Goal: Task Accomplishment & Management: Use online tool/utility

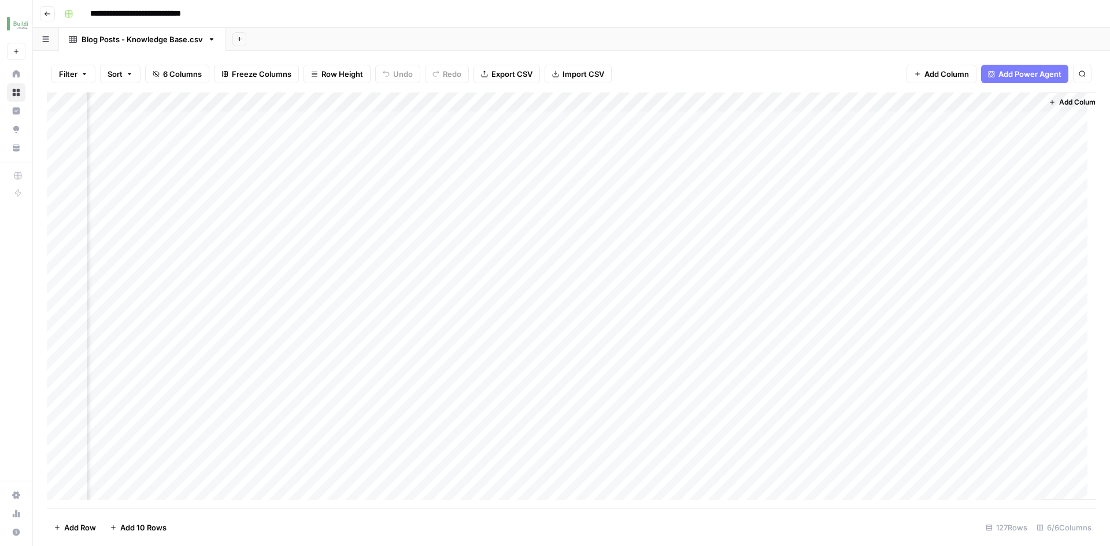
scroll to position [0, 148]
click at [1011, 100] on div "Add Column" at bounding box center [571, 300] width 1049 height 416
click at [988, 193] on button "Sort Descending" at bounding box center [987, 199] width 128 height 16
click at [305, 118] on div "Add Column" at bounding box center [571, 300] width 1049 height 416
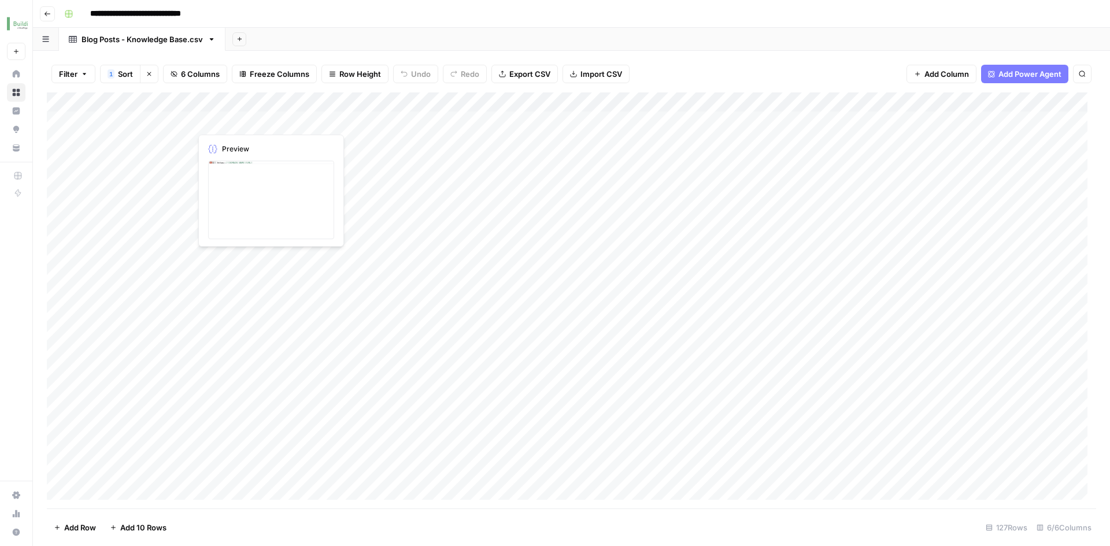
click at [305, 118] on div "Add Column" at bounding box center [571, 300] width 1049 height 416
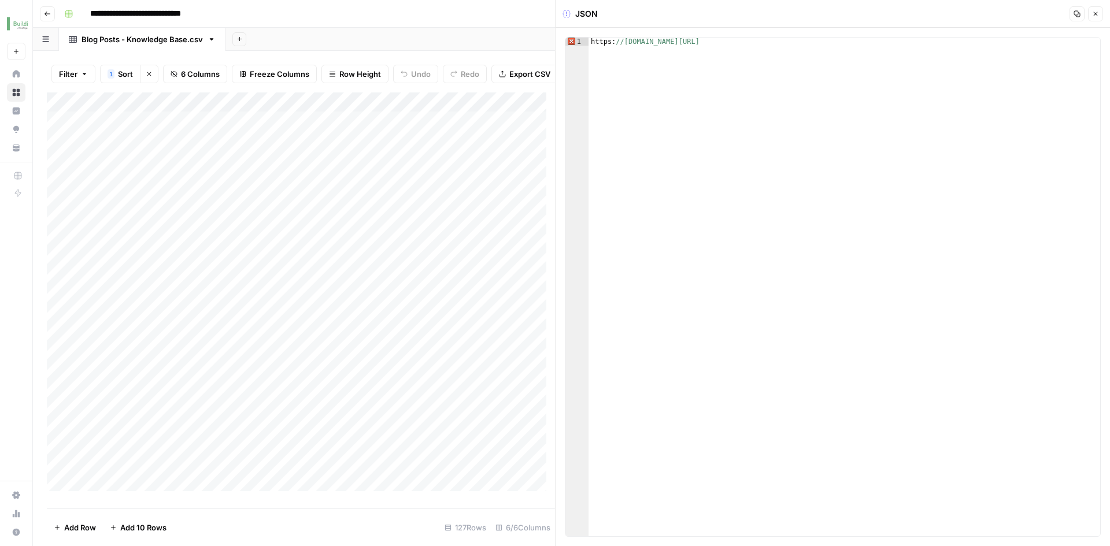
type textarea "**********"
click at [630, 41] on div "https: //www.buildium.com/?p=102503" at bounding box center [843, 295] width 511 height 515
click at [631, 41] on div "https: //www.buildium.com/?p=102503" at bounding box center [843, 295] width 511 height 515
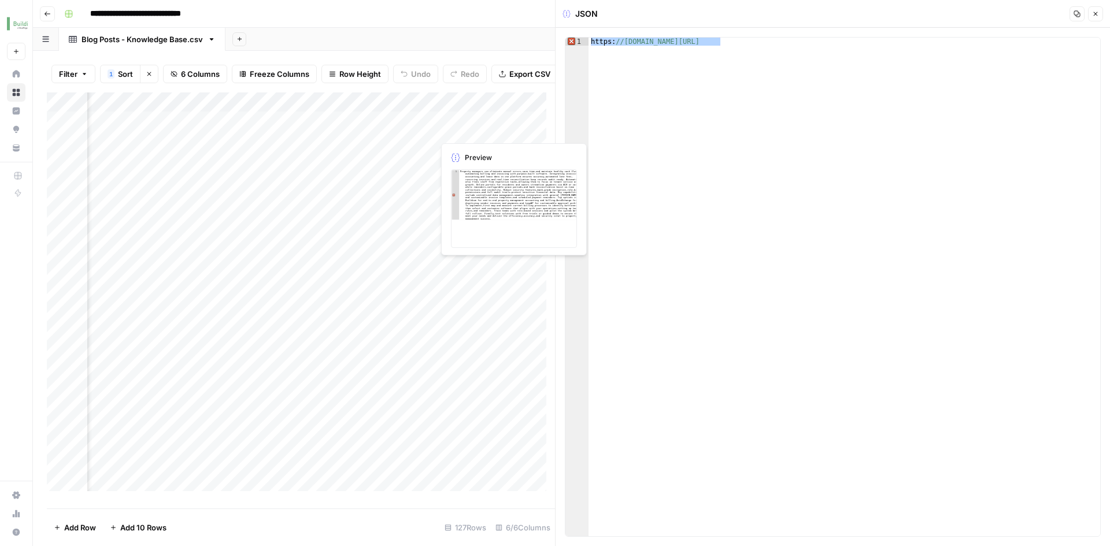
click at [462, 125] on div "Add Column" at bounding box center [301, 295] width 508 height 407
click at [462, 127] on div "Add Column" at bounding box center [301, 295] width 508 height 407
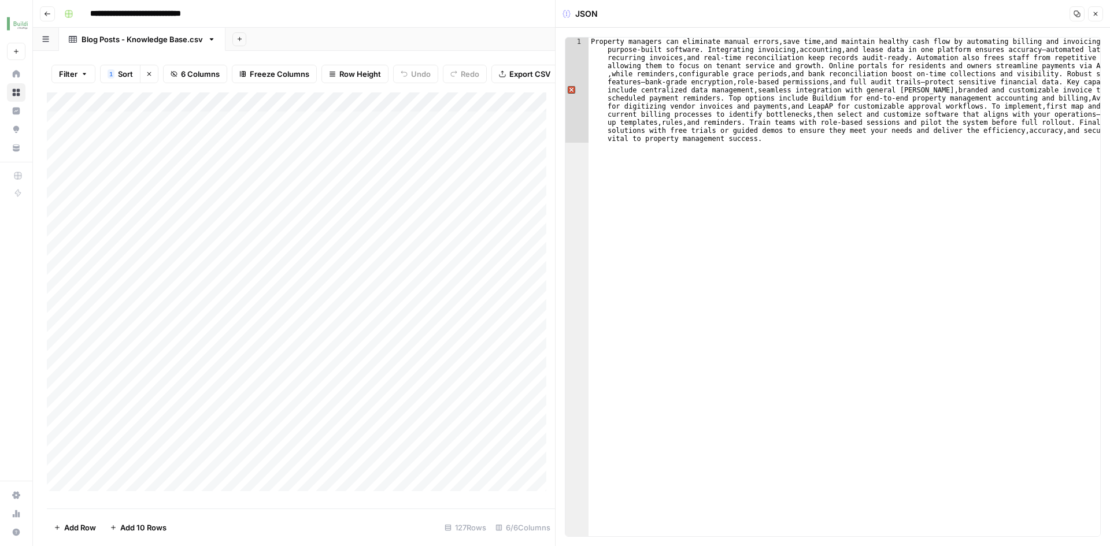
click at [247, 126] on div "Add Column" at bounding box center [301, 295] width 508 height 407
click at [247, 126] on div at bounding box center [374, 129] width 367 height 21
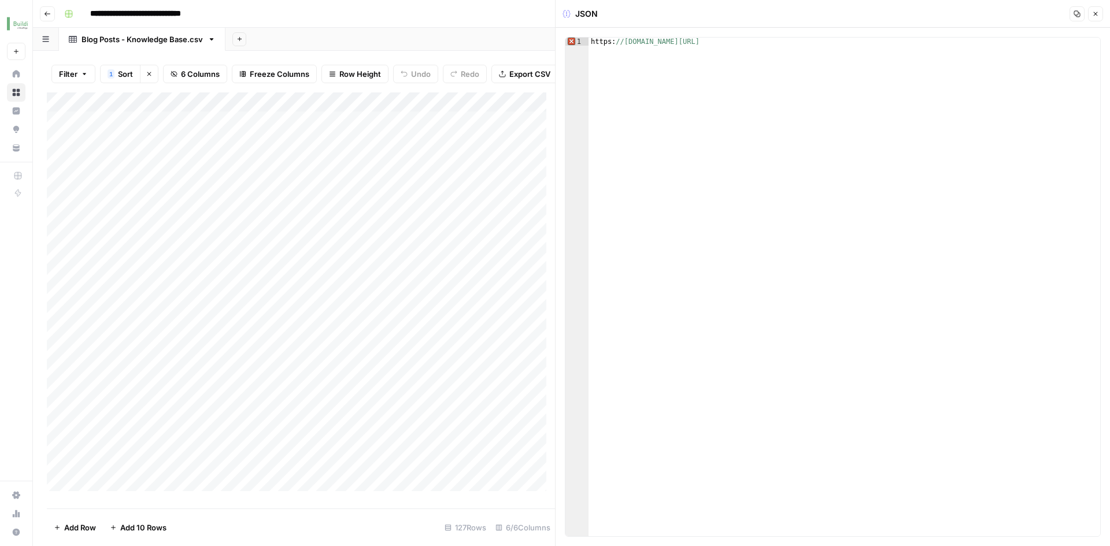
click at [617, 47] on div "https: //www.buildium.com/?p=102503" at bounding box center [843, 295] width 511 height 515
paste textarea "**********"
type textarea "**********"
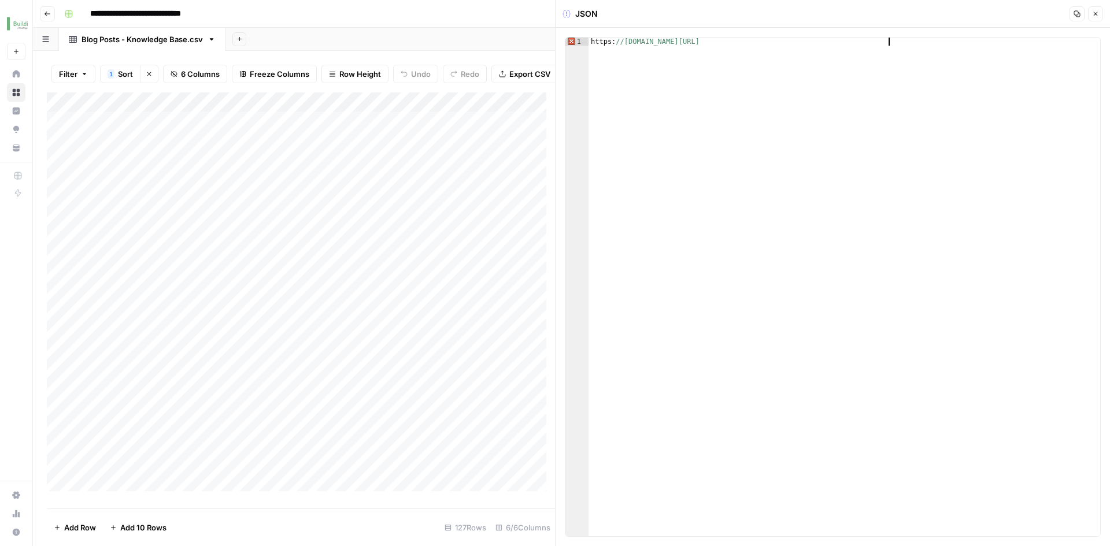
click at [673, 128] on div "https: //www.buildium.com/blog/property-management-billing-software-automation/" at bounding box center [843, 295] width 511 height 515
click at [1091, 10] on button "Close" at bounding box center [1095, 13] width 15 height 15
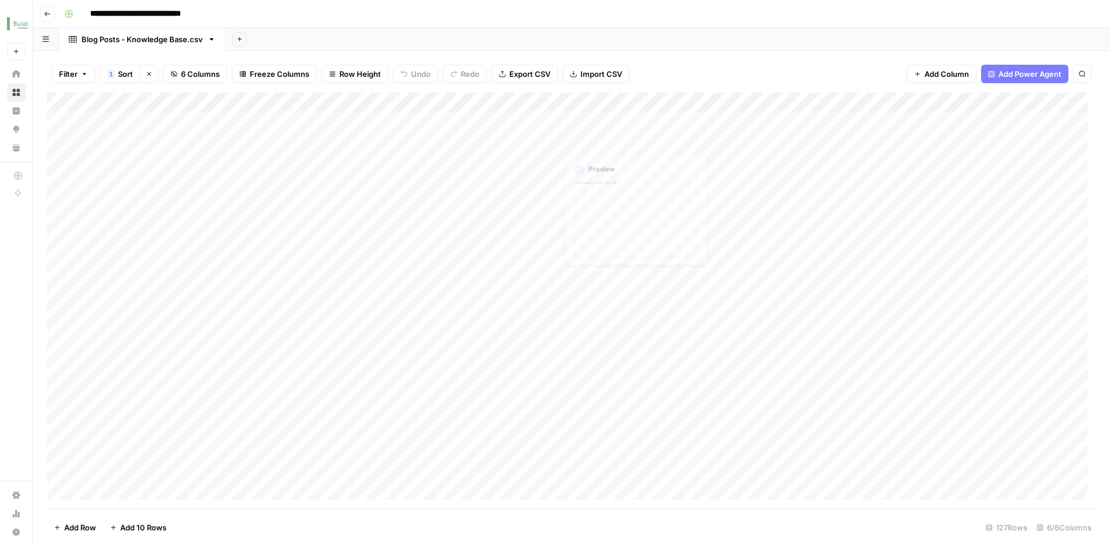
click at [690, 118] on div "Add Column" at bounding box center [571, 300] width 1049 height 416
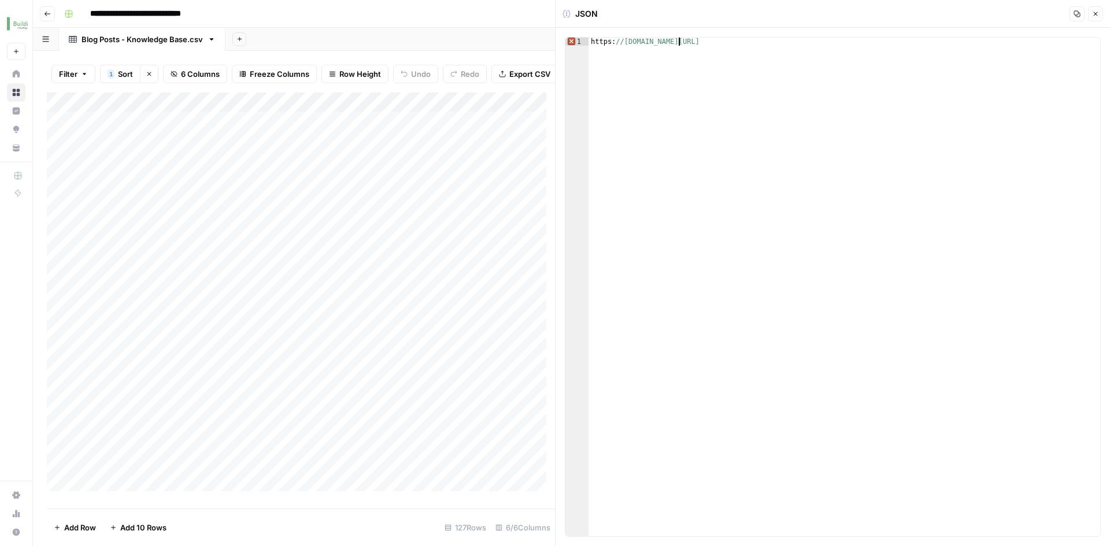
type textarea "**********"
click at [679, 45] on div "https: //info.buildium.com/rs/546-NBY-032/images/BLDM-Maintenance-Workflows-Ema…" at bounding box center [843, 295] width 511 height 515
click at [678, 45] on div "https: //info.buildium.com/rs/546-NBY-032/images/BLDM-Maintenance-Workflows-Ema…" at bounding box center [843, 295] width 511 height 515
click at [1090, 15] on button "Close" at bounding box center [1095, 13] width 15 height 15
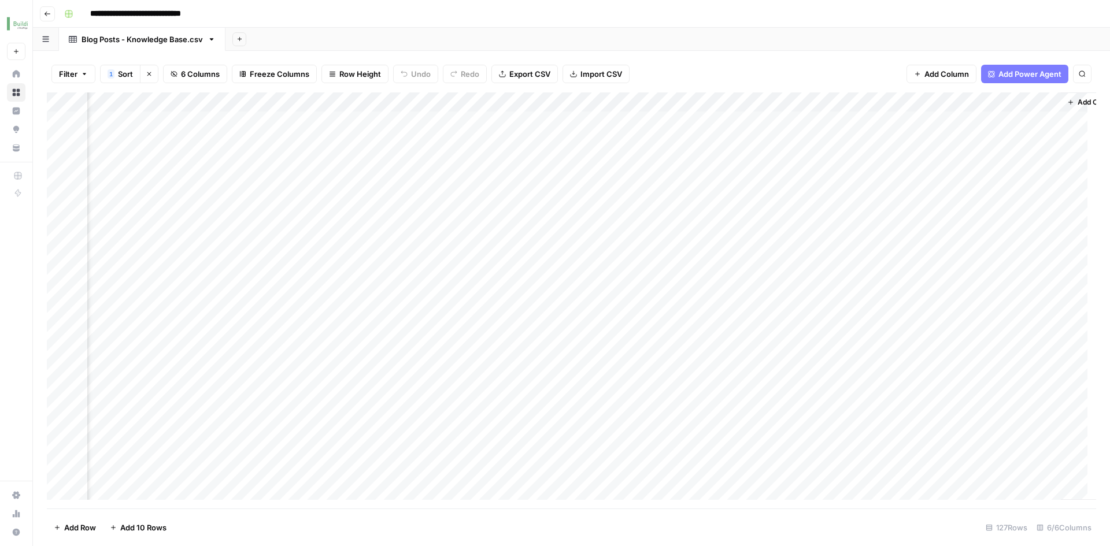
scroll to position [0, 148]
drag, startPoint x: 695, startPoint y: 97, endPoint x: 763, endPoint y: 98, distance: 67.6
click at [764, 99] on div "Add Column" at bounding box center [571, 300] width 1049 height 416
drag, startPoint x: 763, startPoint y: 101, endPoint x: 822, endPoint y: 101, distance: 58.9
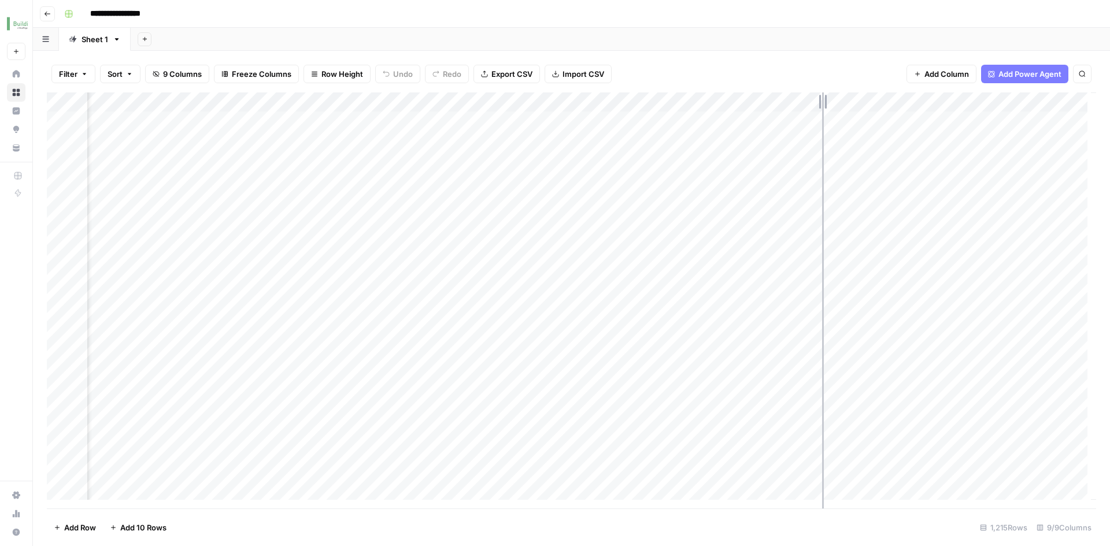
click at [822, 101] on div "Add Column" at bounding box center [571, 300] width 1049 height 416
click at [807, 16] on div "**********" at bounding box center [579, 14] width 1038 height 18
click at [818, 102] on div "Add Column" at bounding box center [571, 300] width 1049 height 416
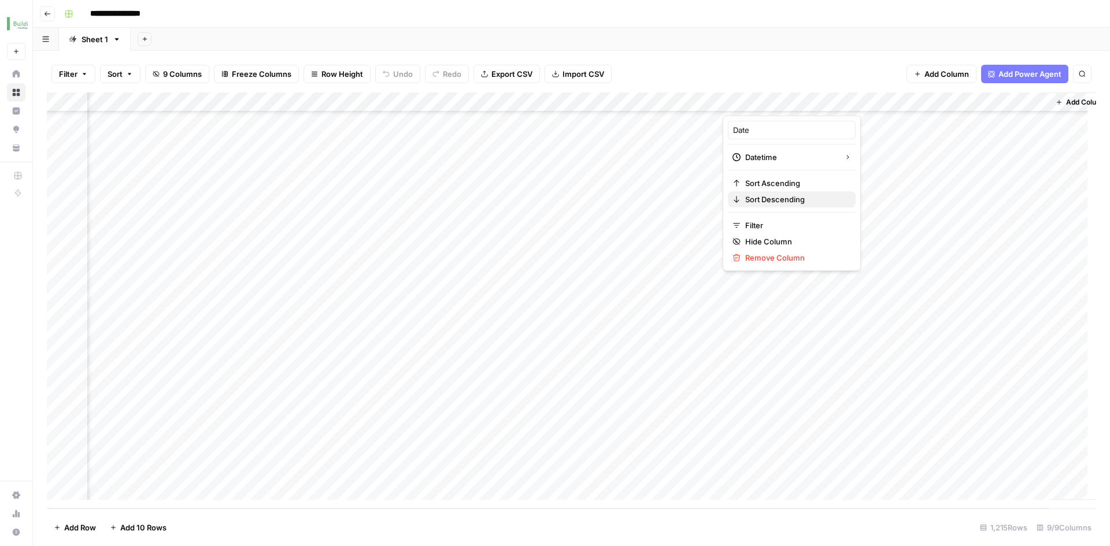
click at [773, 202] on span "Sort Descending" at bounding box center [795, 200] width 101 height 12
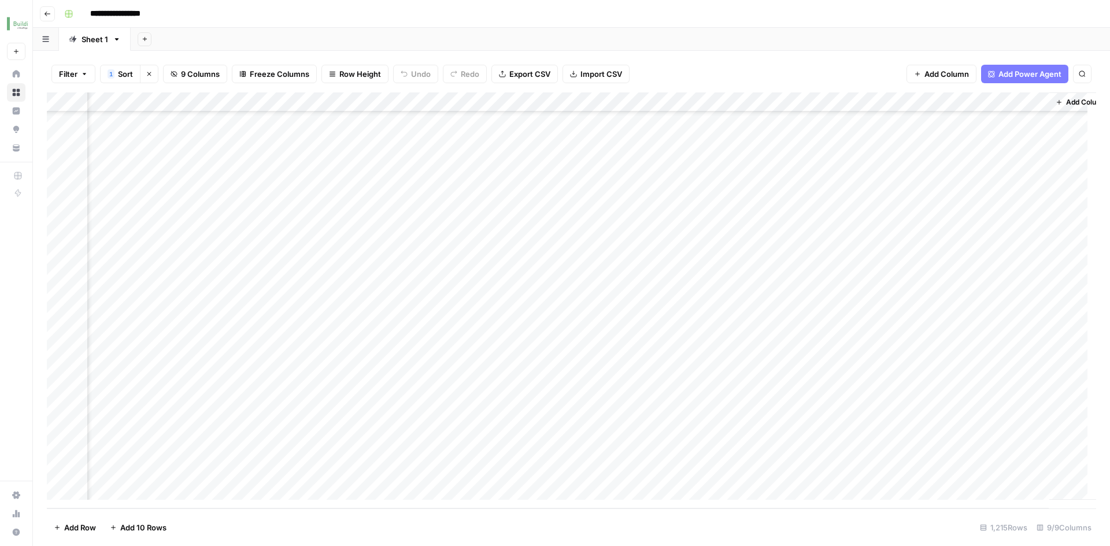
scroll to position [0, 364]
click at [893, 101] on div "Add Column" at bounding box center [571, 300] width 1049 height 416
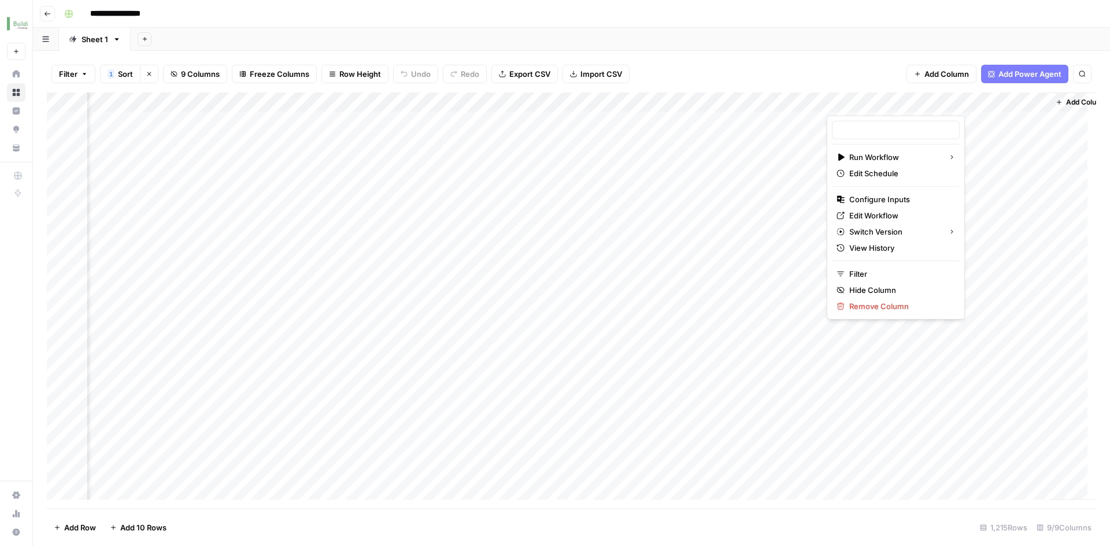
type input "Add Blogs to Grid"
click at [889, 199] on span "Configure Inputs" at bounding box center [899, 200] width 101 height 12
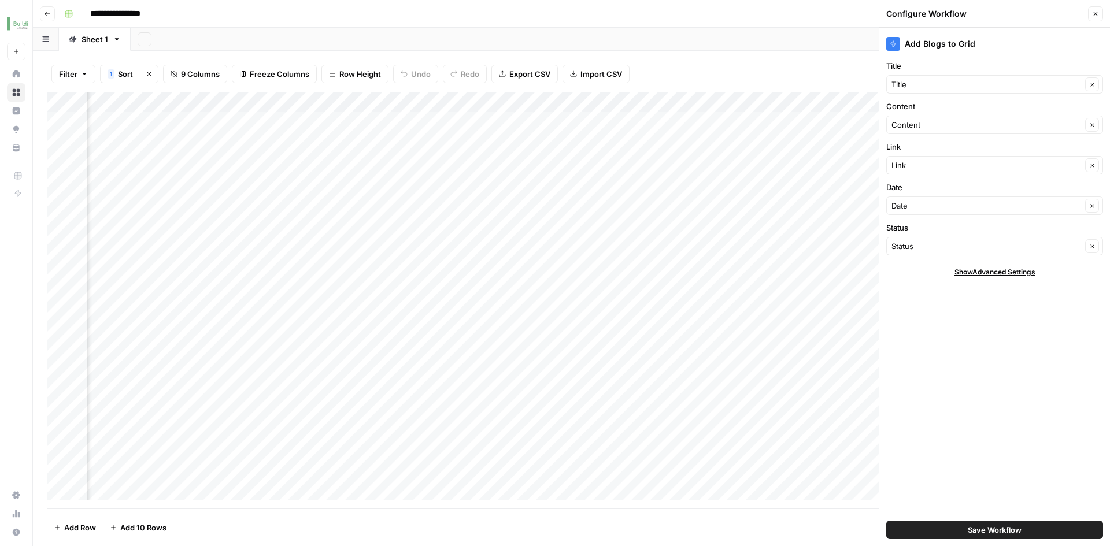
click at [1022, 276] on span "Show Advanced Settings" at bounding box center [994, 272] width 81 height 10
click at [1092, 16] on icon "button" at bounding box center [1095, 13] width 7 height 7
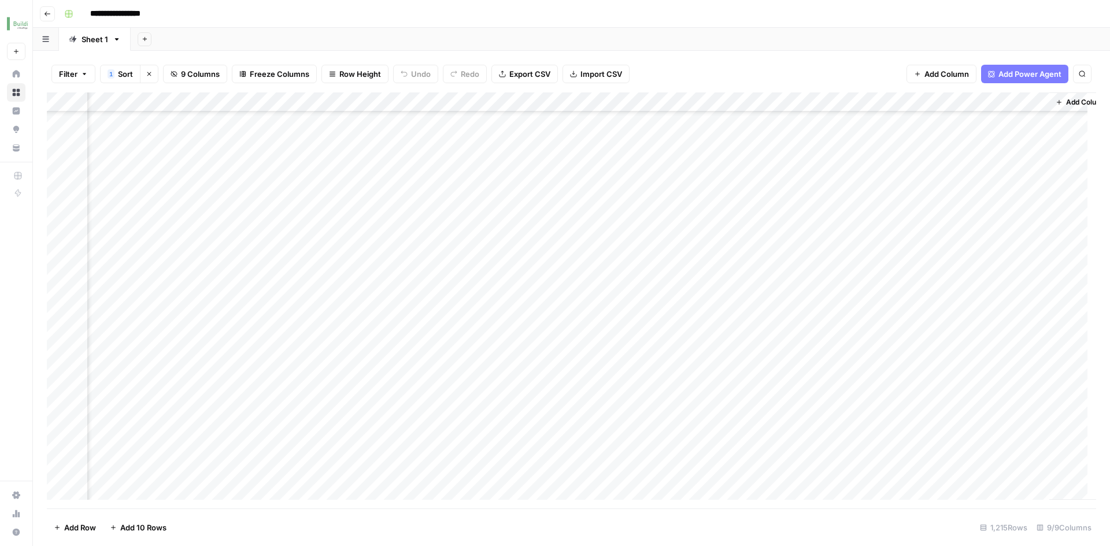
scroll to position [1329, 364]
click at [919, 102] on div "Add Column" at bounding box center [571, 300] width 1049 height 416
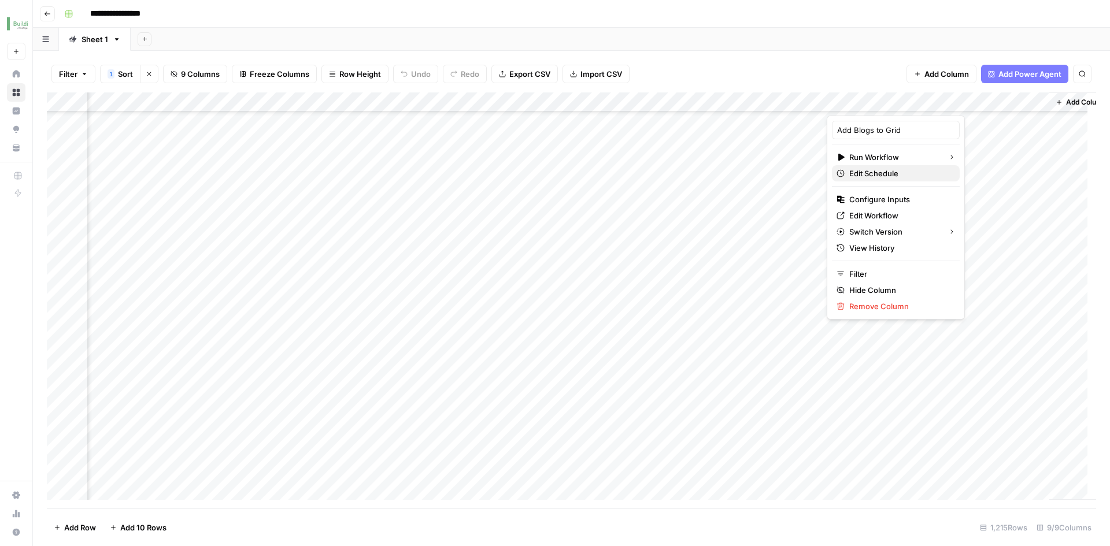
click at [894, 174] on span "Edit Schedule" at bounding box center [899, 174] width 101 height 12
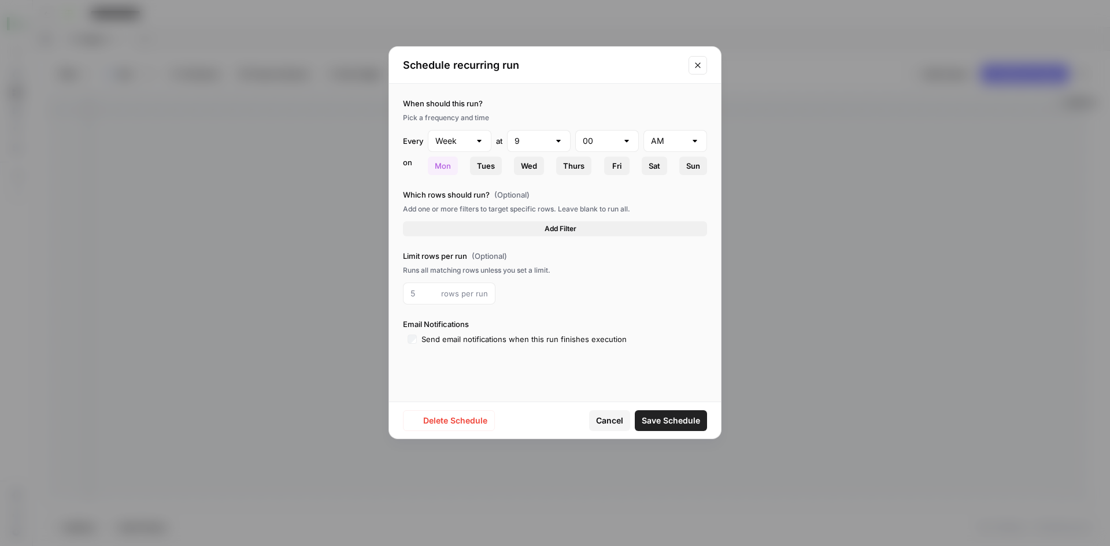
type input "11"
type input "PM"
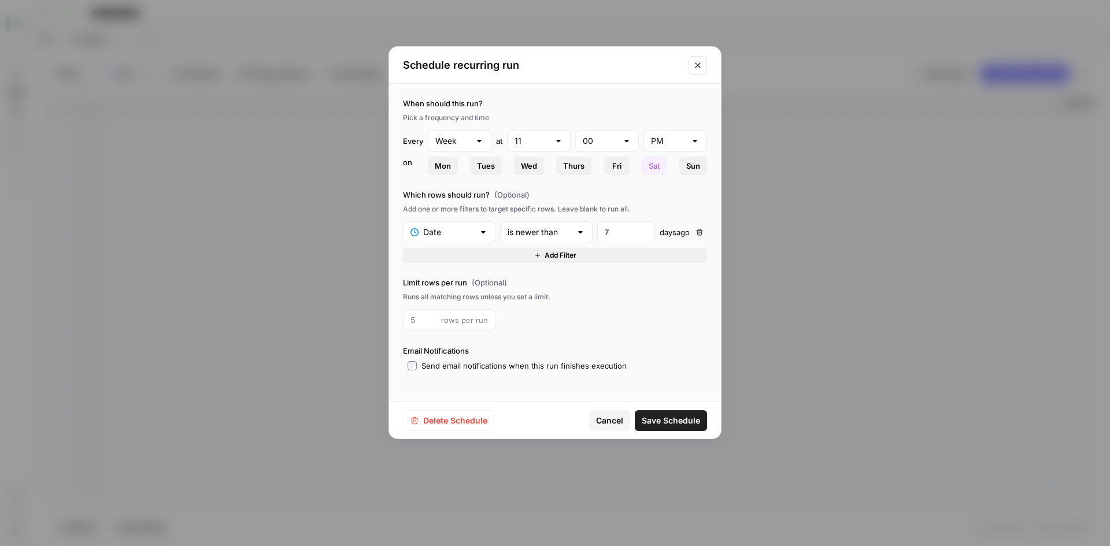
click at [471, 248] on button "Add Filter" at bounding box center [555, 255] width 304 height 15
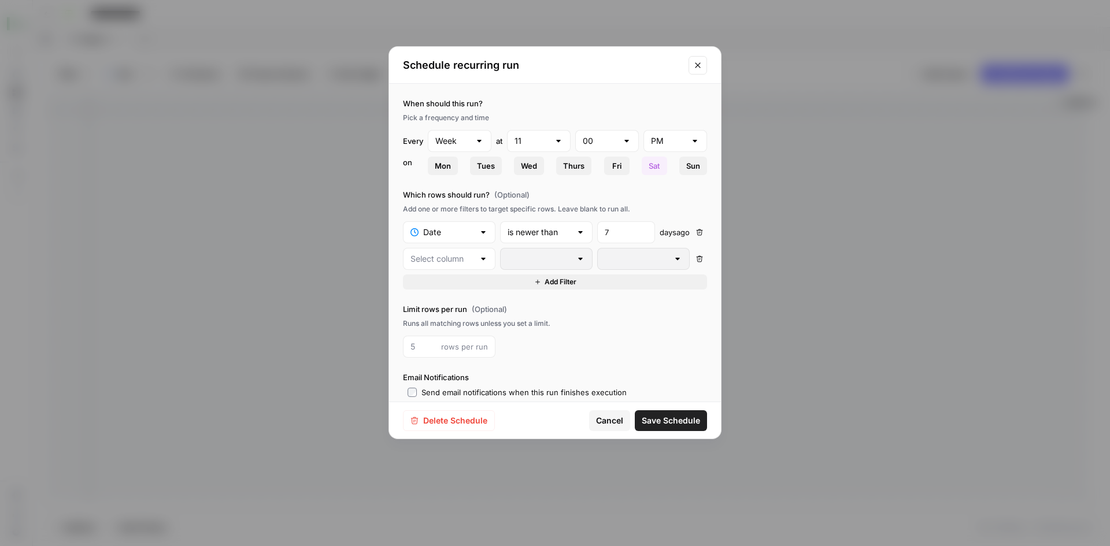
click at [478, 258] on div at bounding box center [482, 259] width 9 height 12
click at [447, 337] on span "Status" at bounding box center [451, 337] width 53 height 12
click at [617, 262] on input "text" at bounding box center [642, 259] width 77 height 12
click at [576, 259] on div at bounding box center [580, 259] width 9 height 12
type input "is equal to"
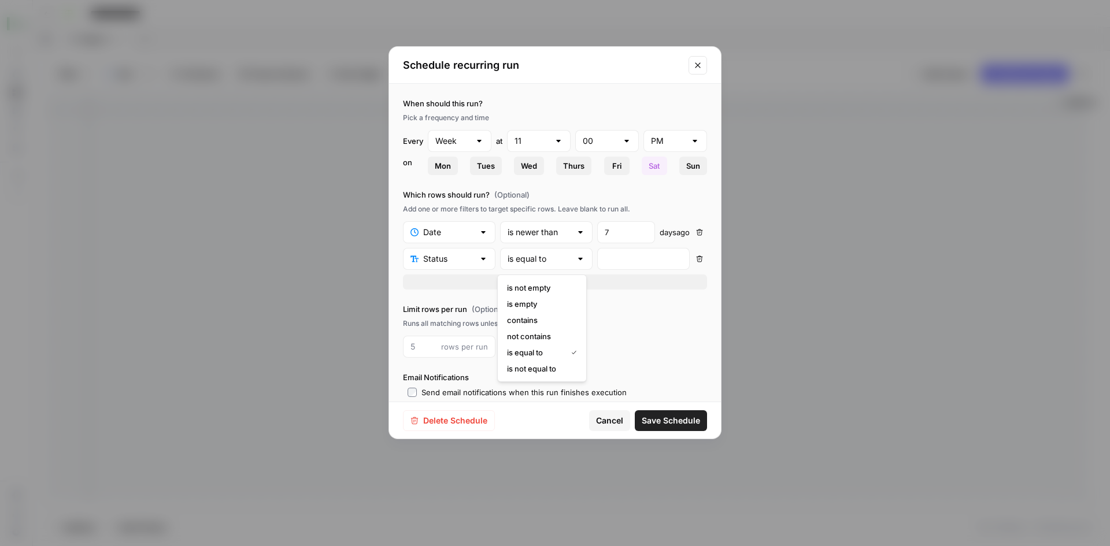
click at [698, 65] on icon "Close modal" at bounding box center [697, 64] width 5 height 5
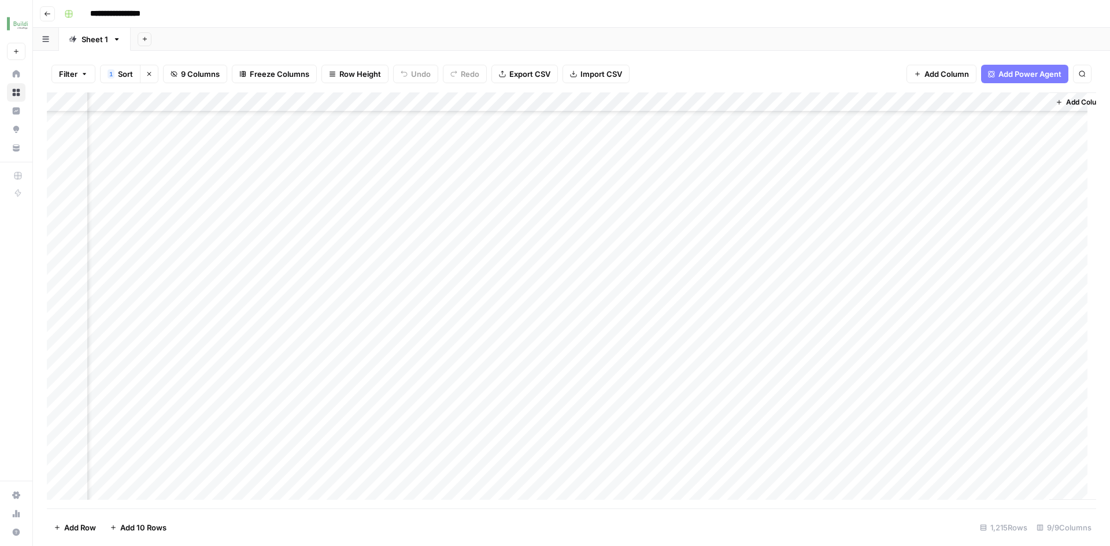
scroll to position [231, 364]
click at [922, 103] on div "Add Column" at bounding box center [571, 300] width 1049 height 416
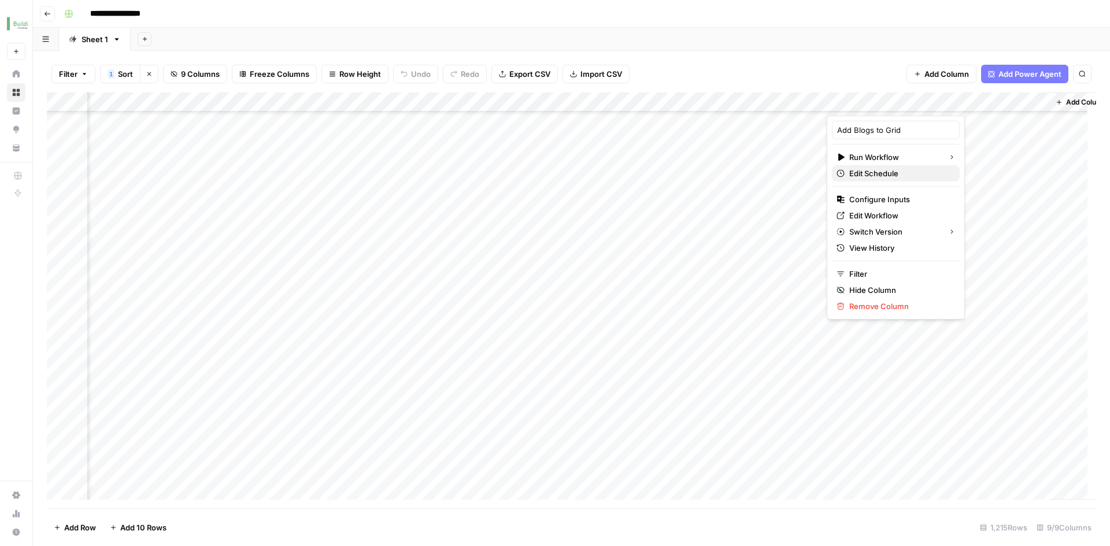
click at [888, 175] on span "Edit Schedule" at bounding box center [899, 174] width 101 height 12
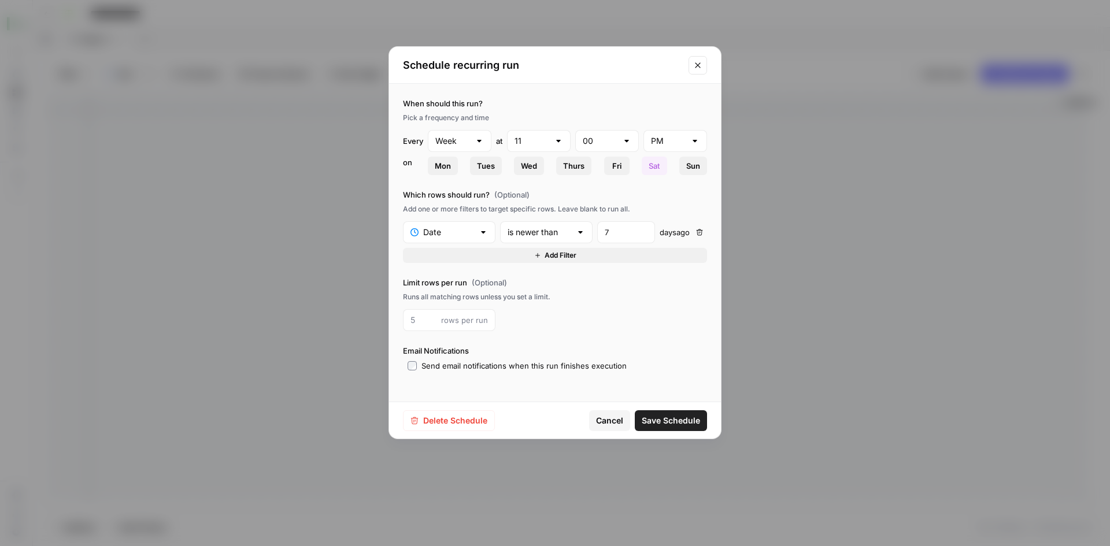
click at [550, 255] on span "Add Filter" at bounding box center [560, 255] width 32 height 10
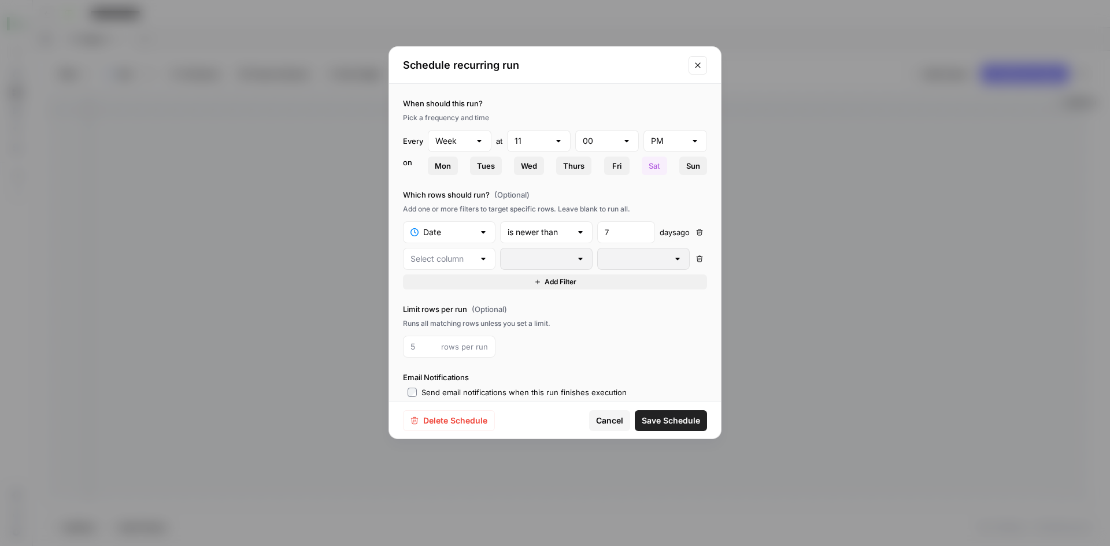
click at [475, 257] on div at bounding box center [449, 259] width 92 height 22
click at [448, 335] on span "Status" at bounding box center [451, 337] width 53 height 12
click at [622, 255] on input "text" at bounding box center [642, 259] width 77 height 12
type input "Pu"
type input "Pub"
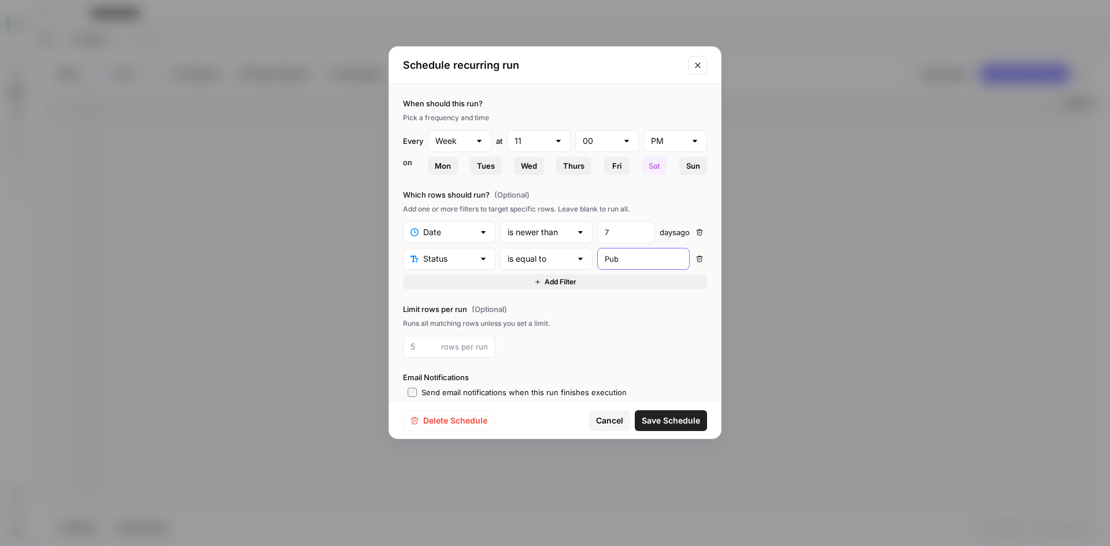
type input "Publ"
type input "Publi"
type input "Publis"
type input "Publish"
click at [673, 425] on span "Save Schedule" at bounding box center [670, 421] width 58 height 12
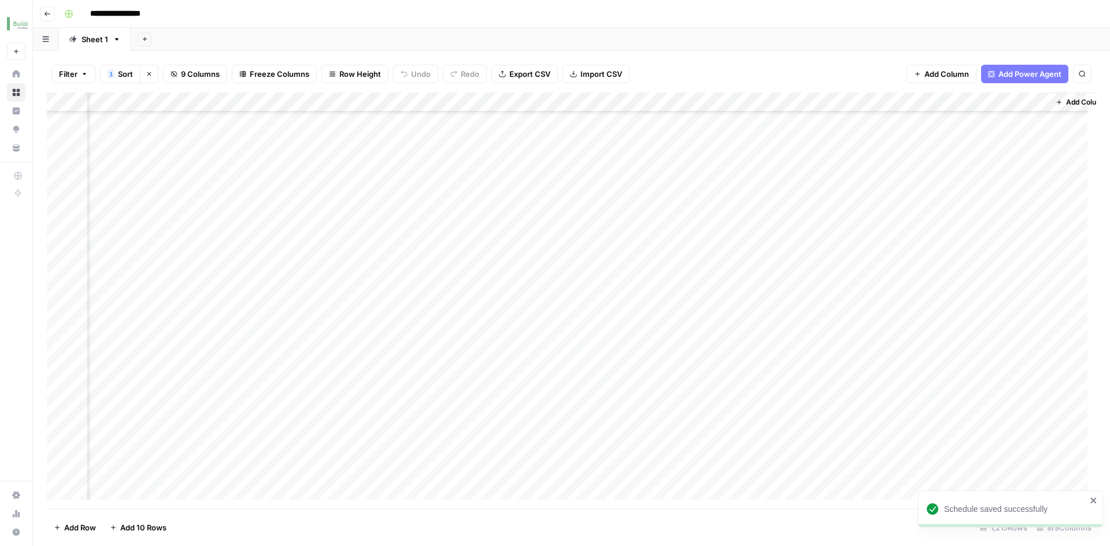
click at [921, 106] on div "Add Column" at bounding box center [571, 300] width 1049 height 416
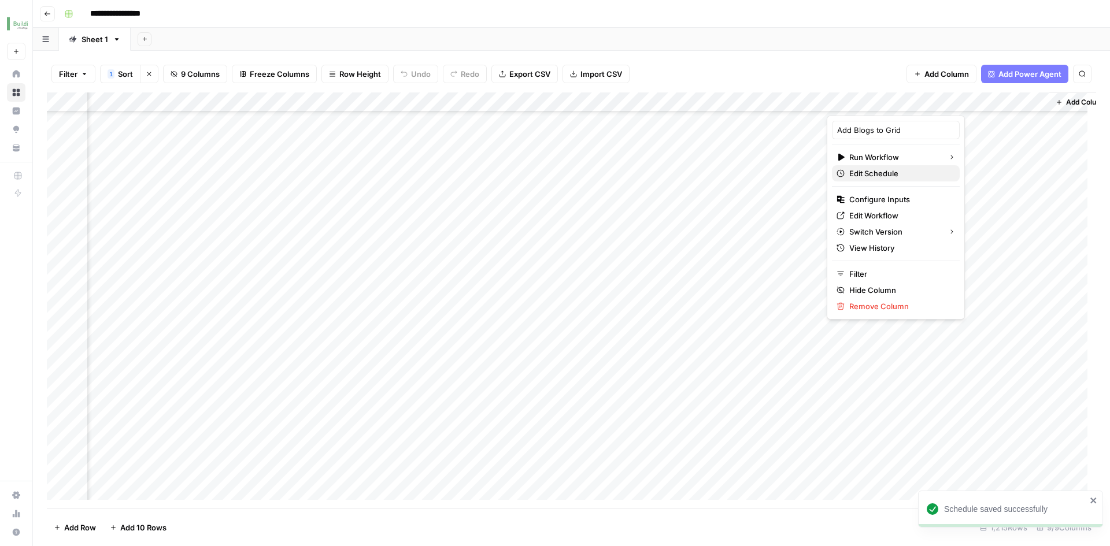
click at [867, 168] on span "Edit Schedule" at bounding box center [899, 174] width 101 height 12
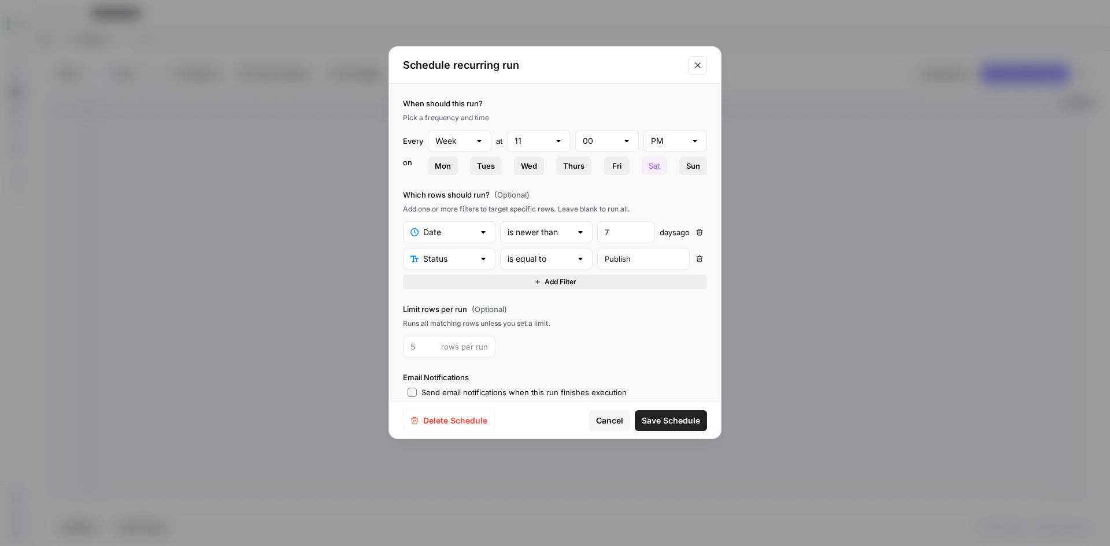
click at [602, 257] on div "Publish" at bounding box center [643, 259] width 92 height 22
click at [604, 255] on input "Publish" at bounding box center [642, 259] width 77 height 12
type input "ublish"
type input "publish"
click at [647, 254] on input "publish" at bounding box center [642, 259] width 77 height 12
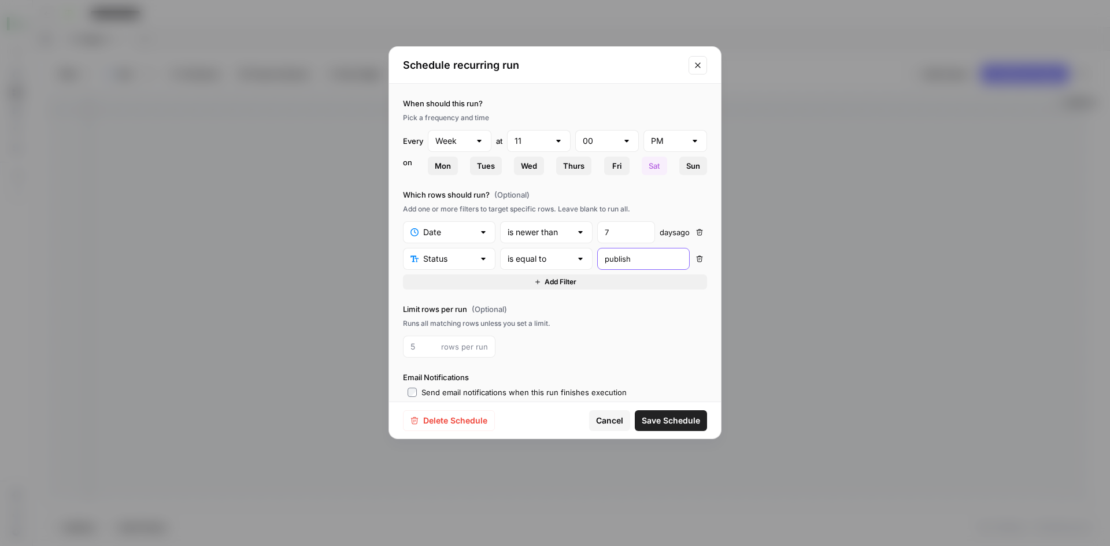
type input "publish"
click at [647, 418] on span "Save Schedule" at bounding box center [670, 421] width 58 height 12
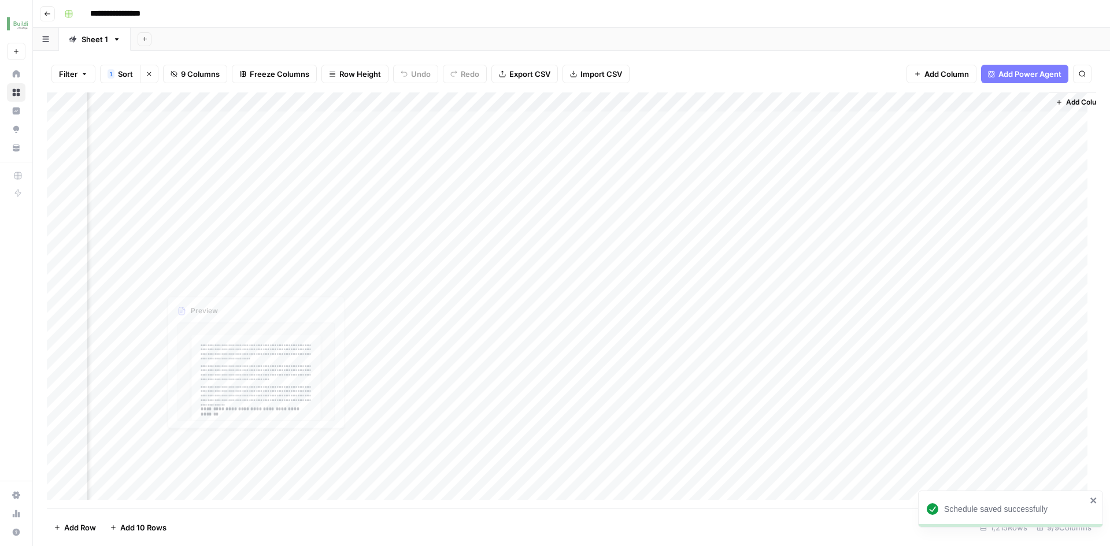
scroll to position [0, 364]
click at [919, 103] on div "Add Column" at bounding box center [571, 300] width 1049 height 416
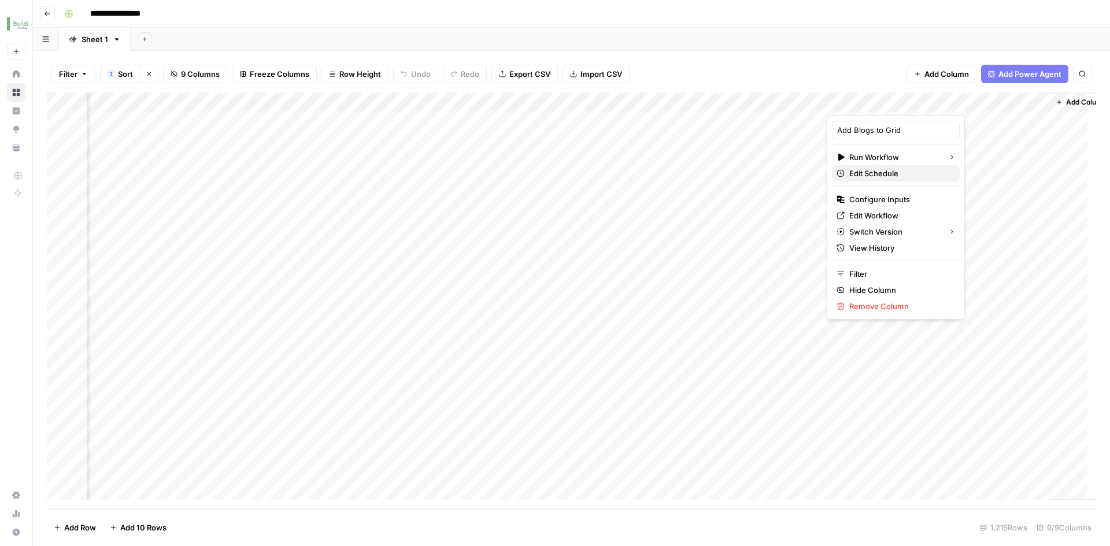
click at [891, 170] on span "Edit Schedule" at bounding box center [899, 174] width 101 height 12
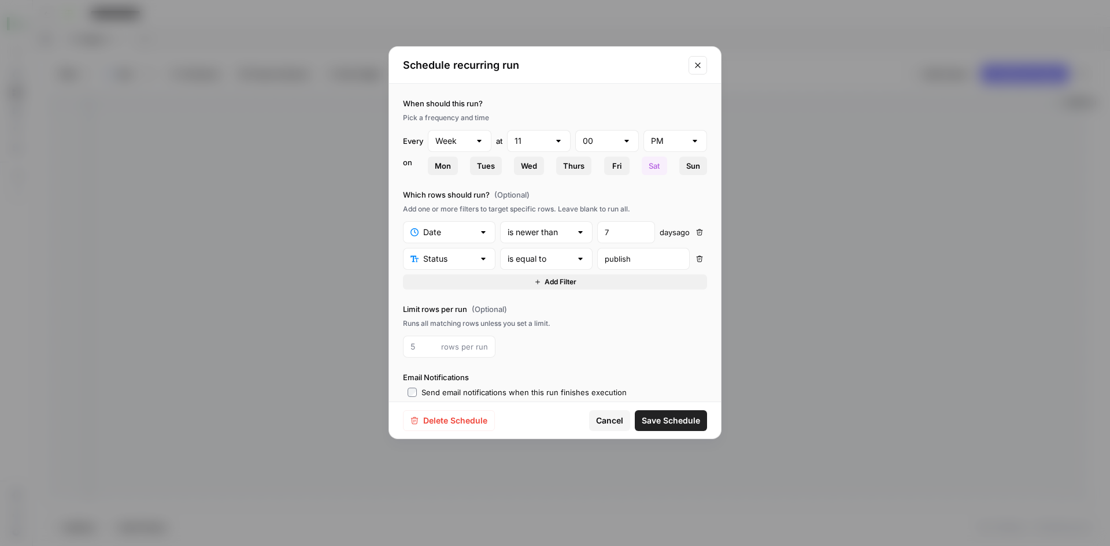
click at [695, 69] on icon "Close modal" at bounding box center [697, 65] width 9 height 9
